Goal: Task Accomplishment & Management: Complete application form

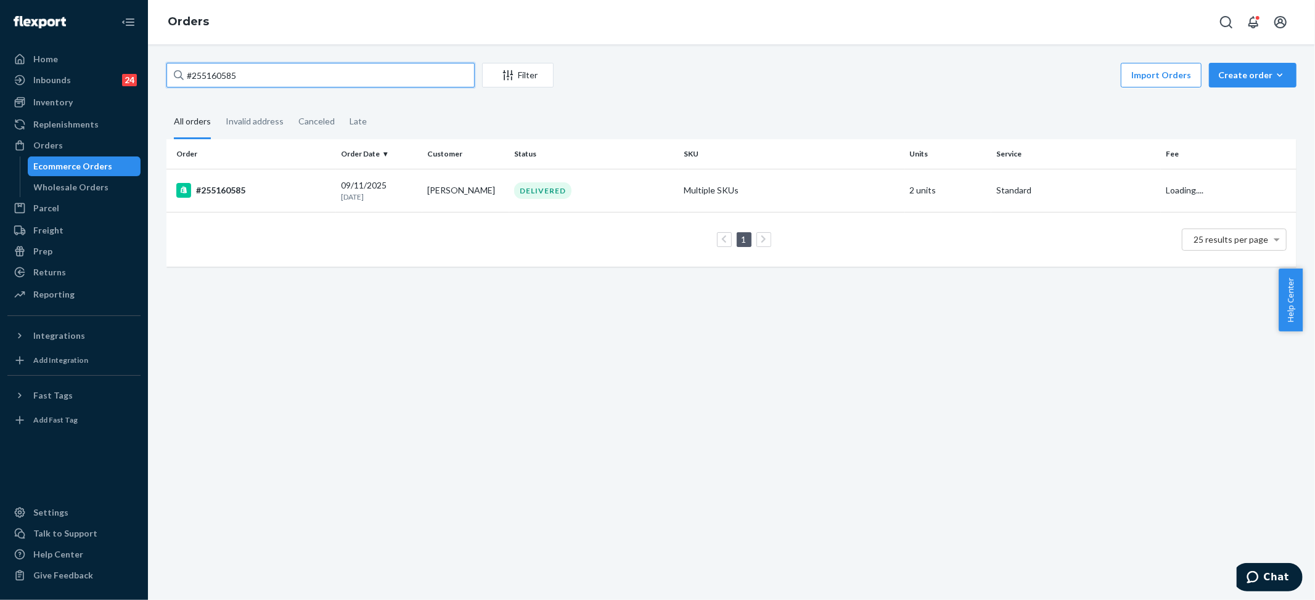
click at [205, 76] on input "#255160585" at bounding box center [320, 75] width 308 height 25
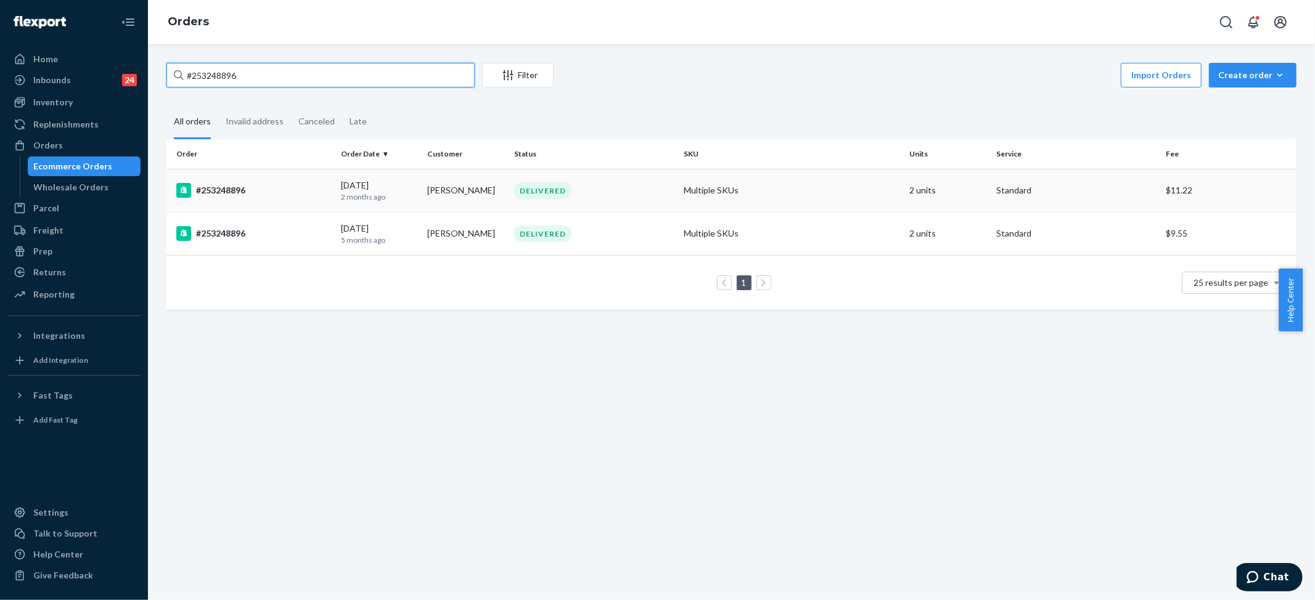
type input "#253248896"
click at [512, 191] on div "DELIVERED" at bounding box center [594, 190] width 165 height 17
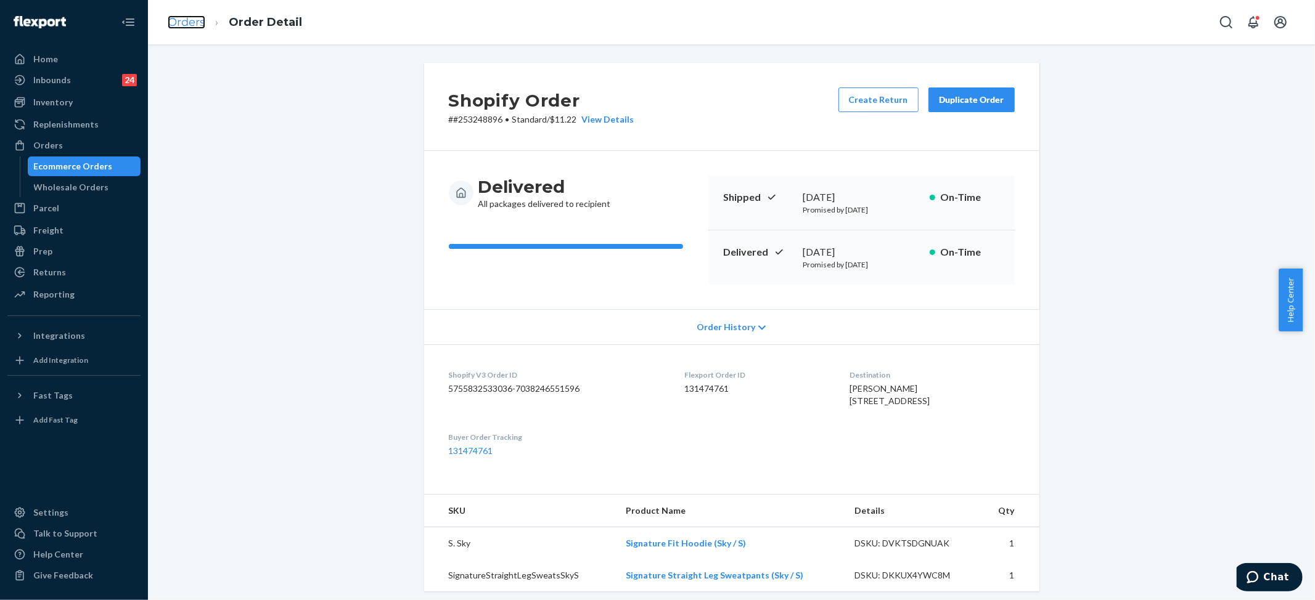
click at [197, 18] on link "Orders" at bounding box center [187, 22] width 38 height 14
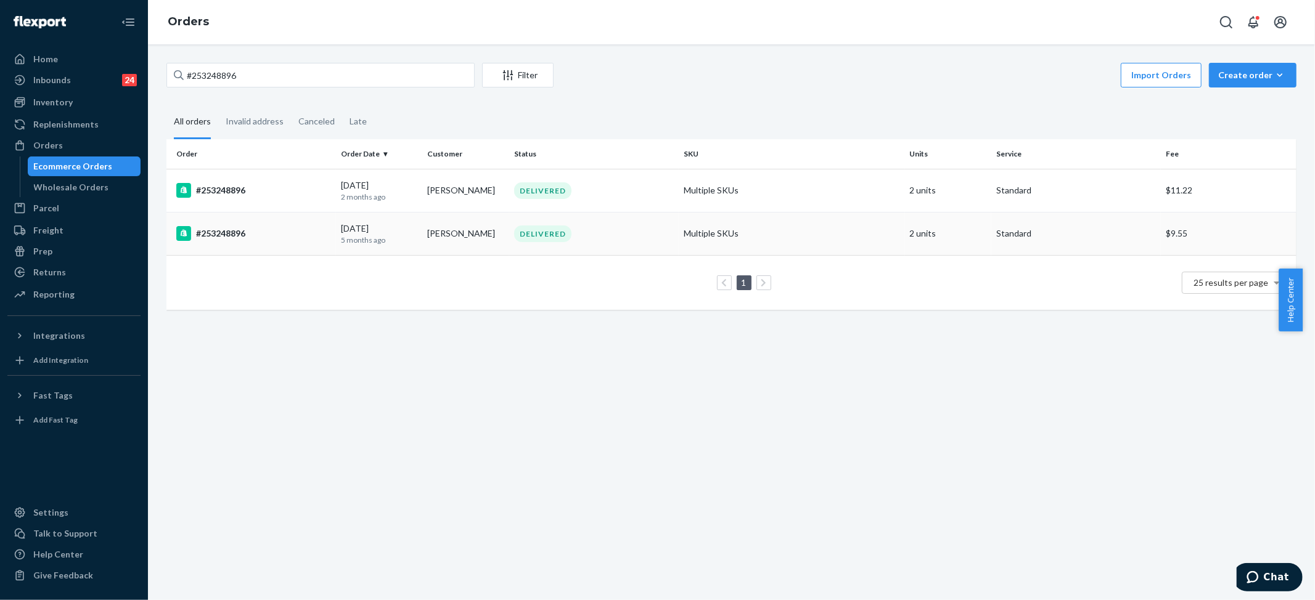
click at [689, 232] on td "Multiple SKUs" at bounding box center [792, 233] width 226 height 43
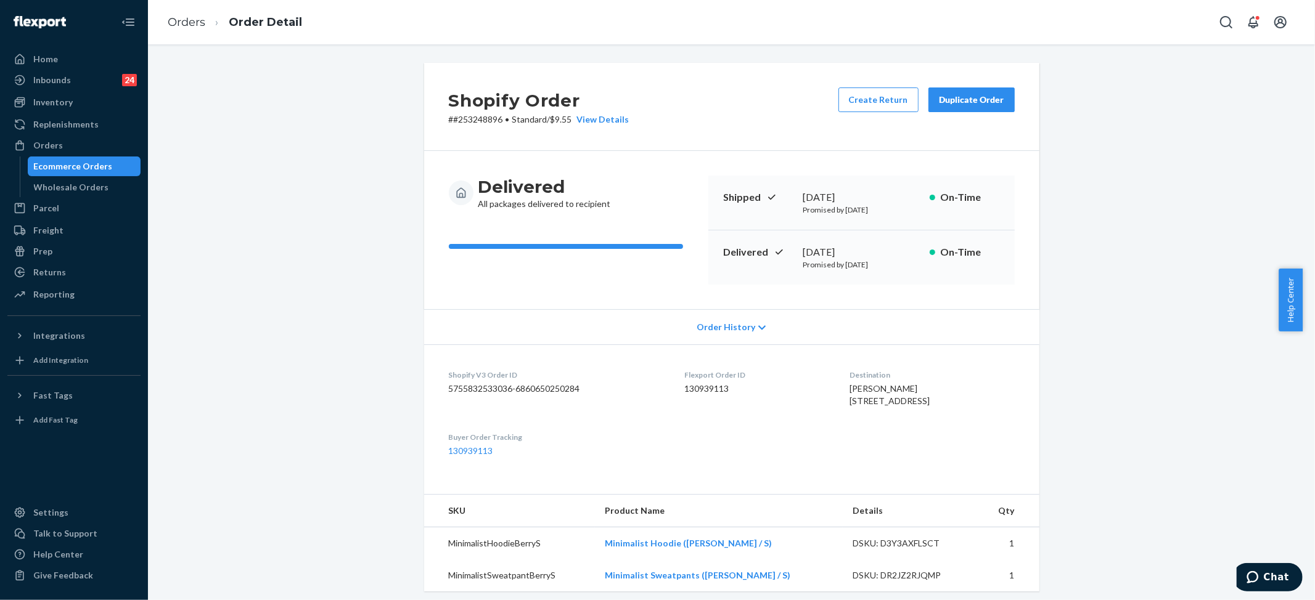
click at [986, 99] on div "Duplicate Order" at bounding box center [971, 100] width 65 height 12
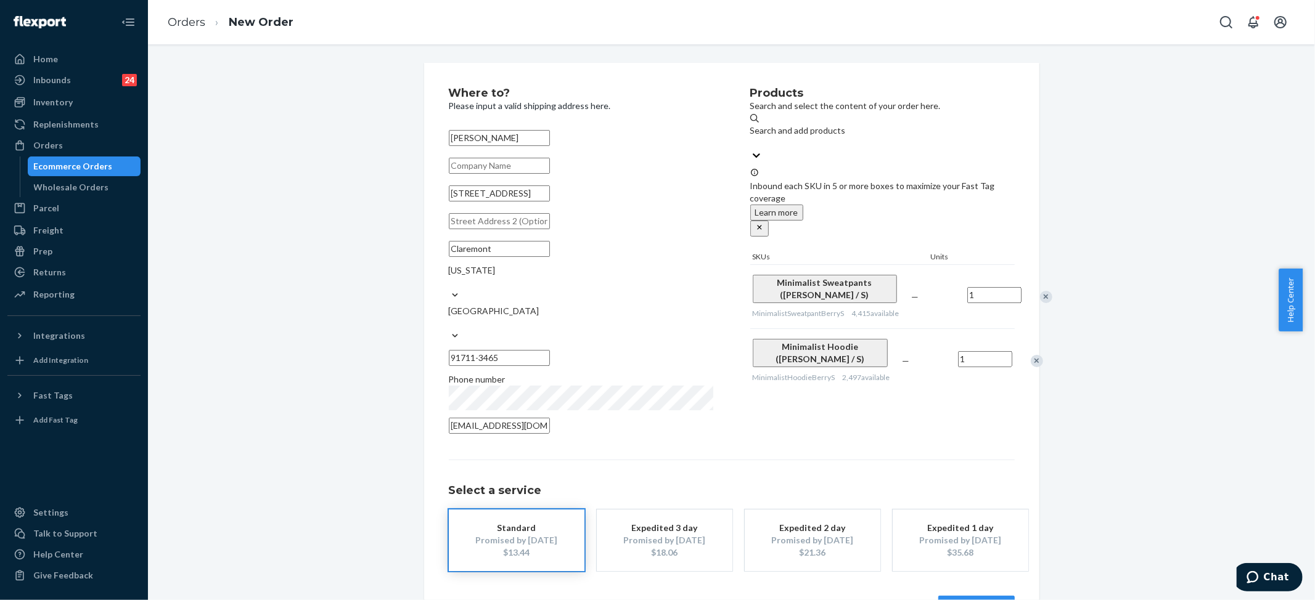
drag, startPoint x: 453, startPoint y: 141, endPoint x: 437, endPoint y: 139, distance: 15.5
click at [437, 139] on div "Where to? Please input a valid shipping address here. [PERSON_NAME] [STREET_ADD…" at bounding box center [731, 354] width 615 height 583
type input "[PERSON_NAME]"
click at [415, 213] on div "Where to? Please input a valid shipping address here. [PERSON_NAME] [STREET_ADD…" at bounding box center [732, 354] width 634 height 583
click at [970, 596] on button "Review Order" at bounding box center [976, 608] width 76 height 25
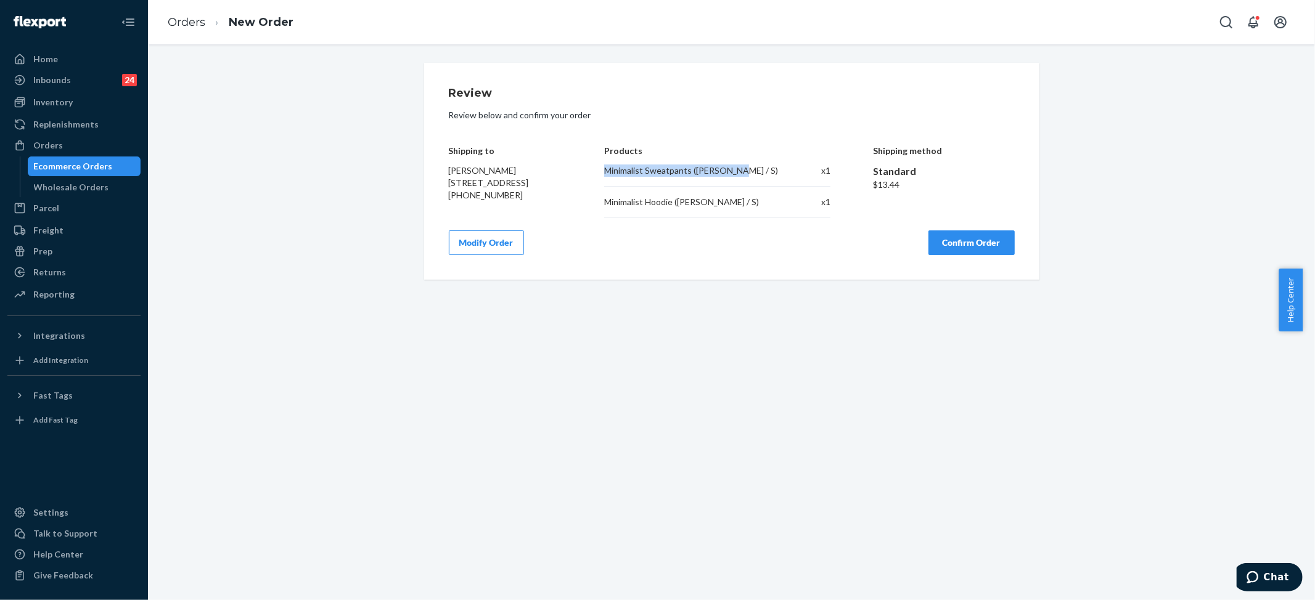
drag, startPoint x: 592, startPoint y: 169, endPoint x: 738, endPoint y: 163, distance: 146.2
click at [738, 163] on div "Shipping to [PERSON_NAME] [STREET_ADDRESS] [PHONE_NUMBER] Products Minimalist S…" at bounding box center [732, 173] width 566 height 91
copy div "Minimalist Sweatpants ([PERSON_NAME] / S)"
click at [963, 245] on button "Confirm Order" at bounding box center [971, 243] width 86 height 25
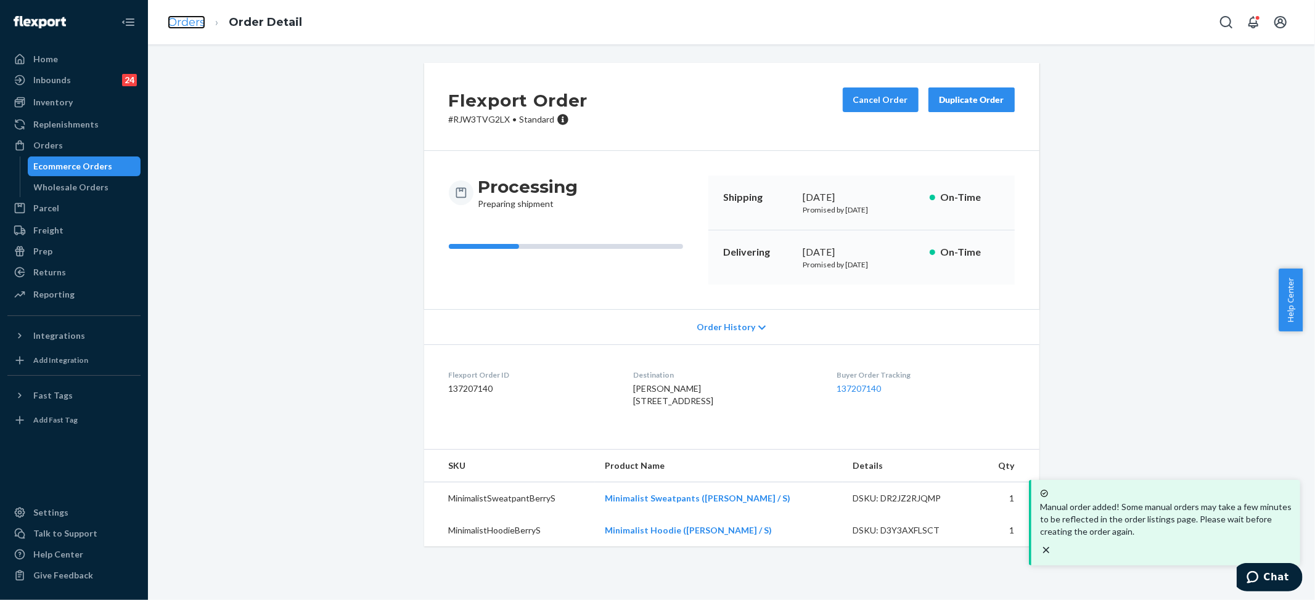
click at [189, 22] on link "Orders" at bounding box center [187, 22] width 38 height 14
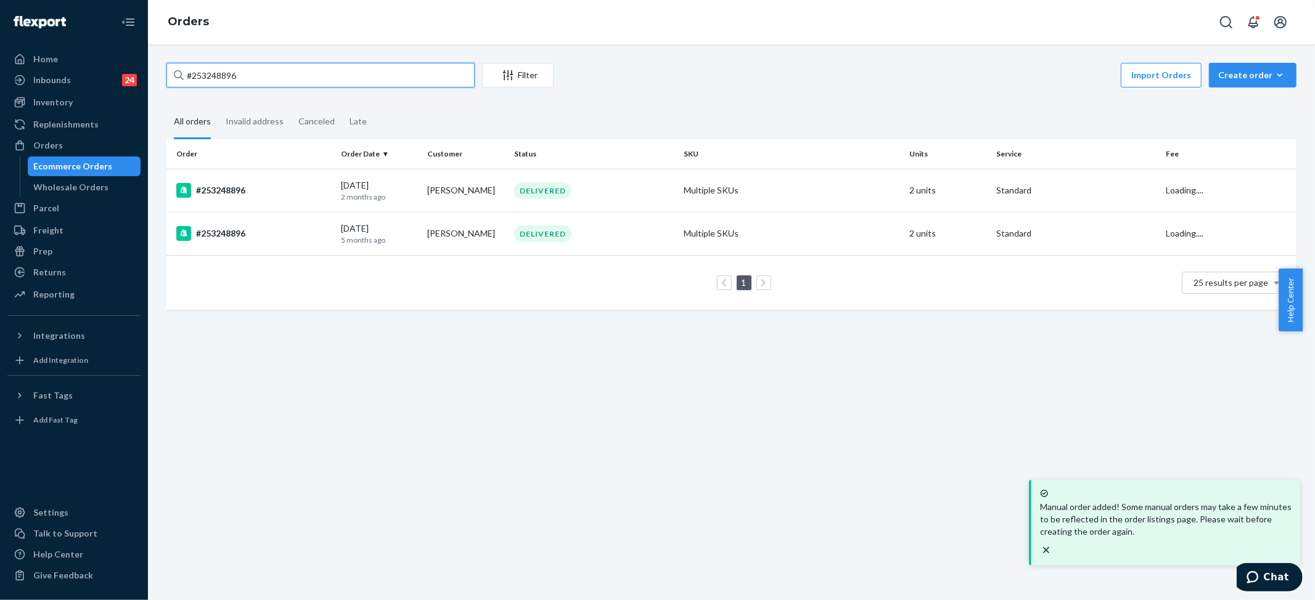
click at [211, 84] on input "#253248896" at bounding box center [320, 75] width 308 height 25
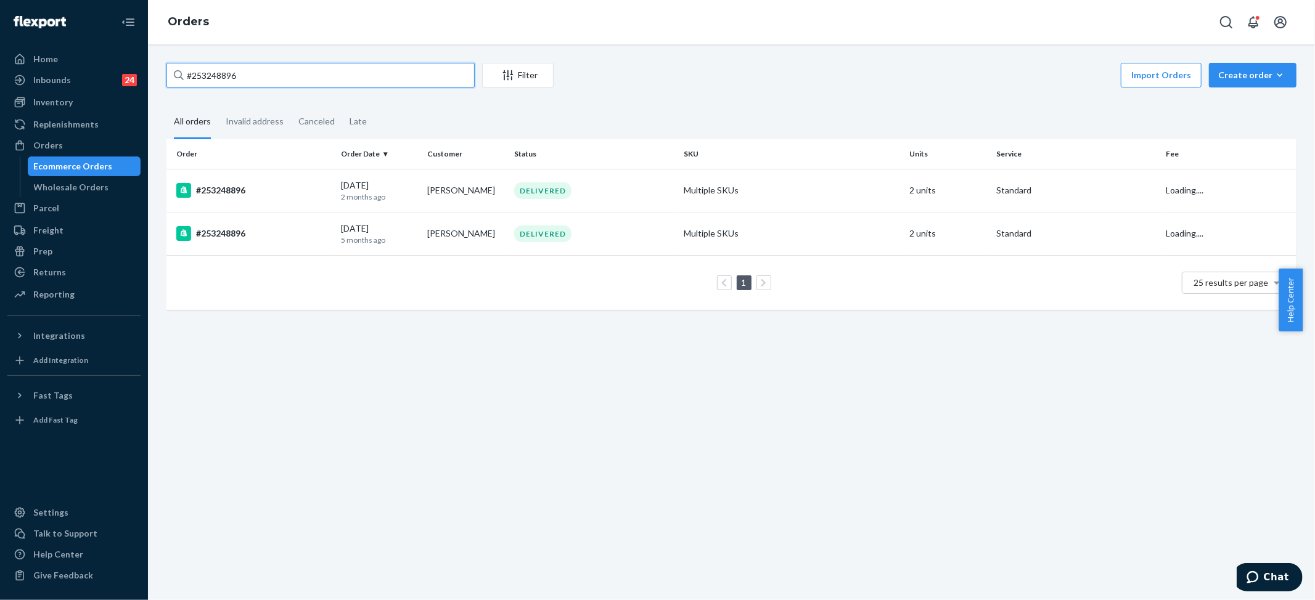
click at [211, 84] on input "#253248896" at bounding box center [320, 75] width 308 height 25
paste input "24708"
type input "#253224708"
click at [869, 374] on div "#253224708 Filter Import Orders Create order Ecommerce order Removal order All …" at bounding box center [731, 322] width 1167 height 556
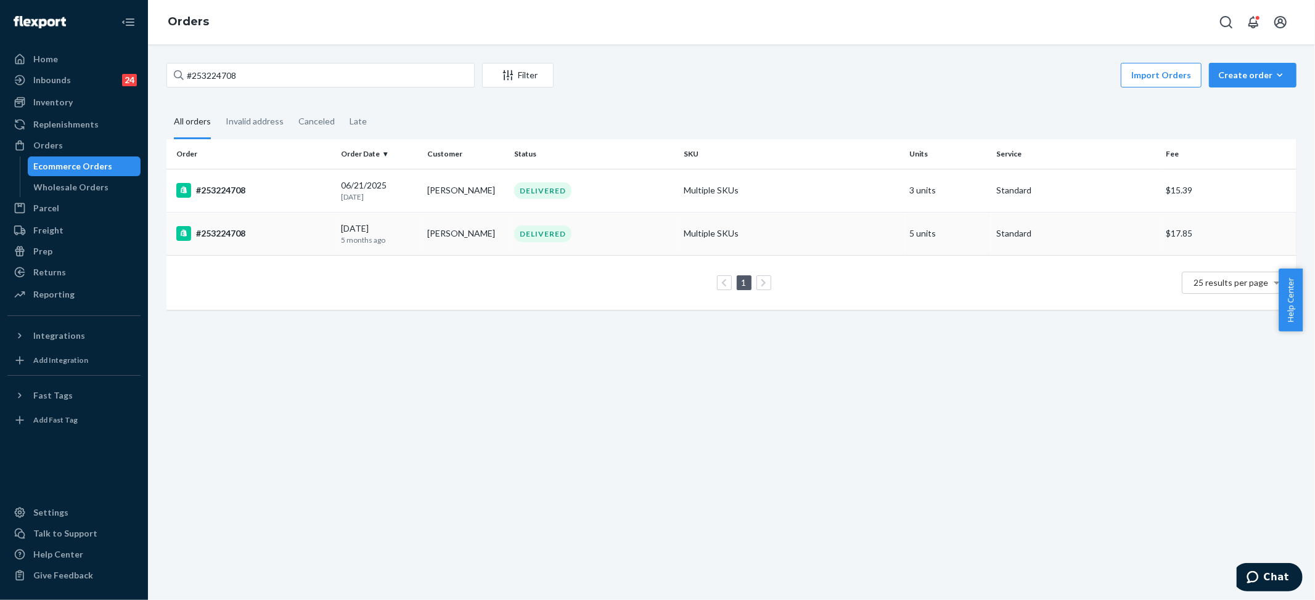
click at [935, 227] on td "5 units" at bounding box center [948, 233] width 87 height 43
